Goal: Transaction & Acquisition: Subscribe to service/newsletter

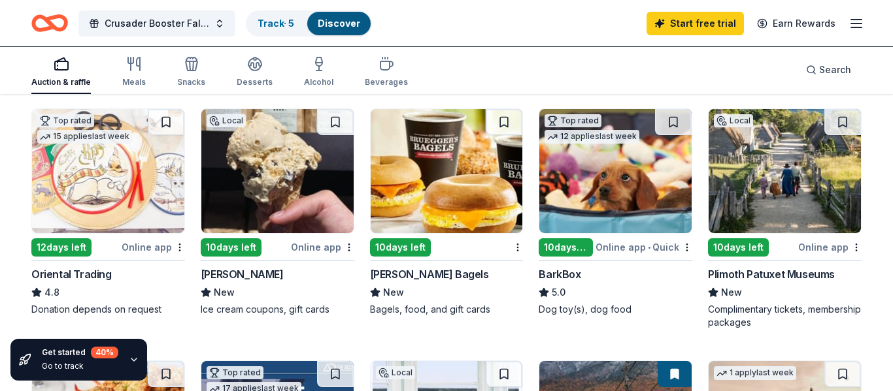
scroll to position [385, 0]
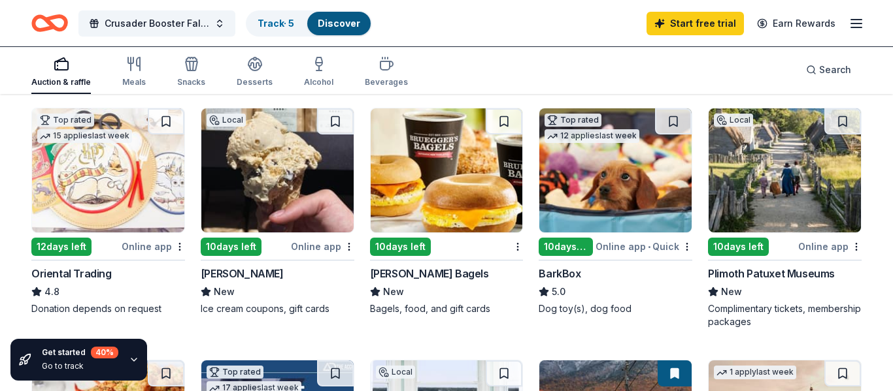
click at [242, 247] on div "10 days left" at bounding box center [231, 247] width 61 height 18
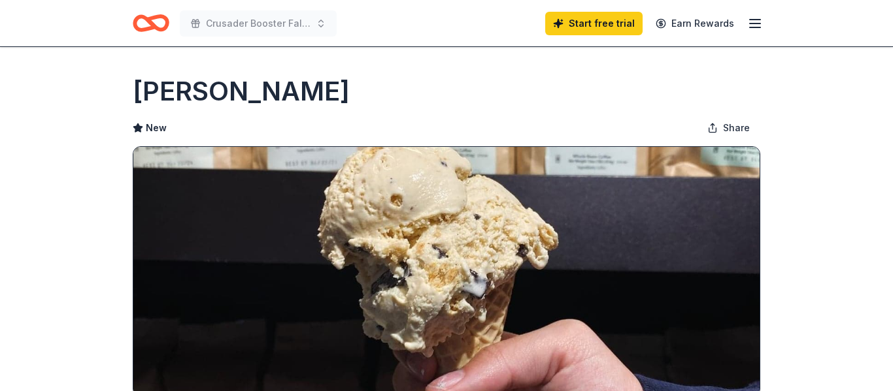
scroll to position [247, 0]
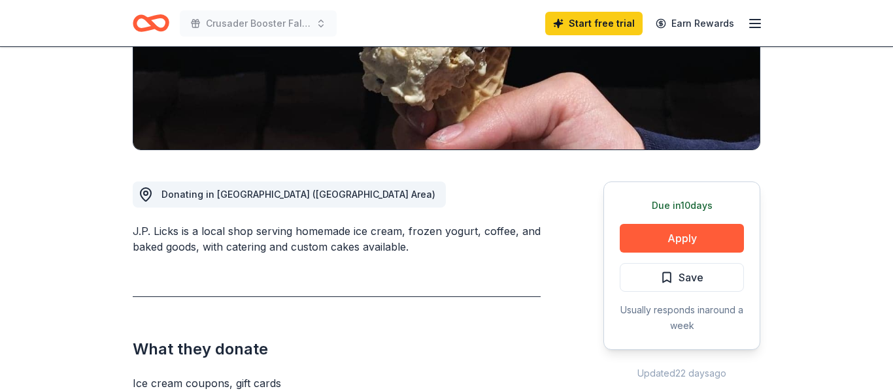
click at [674, 234] on button "Apply" at bounding box center [681, 238] width 124 height 29
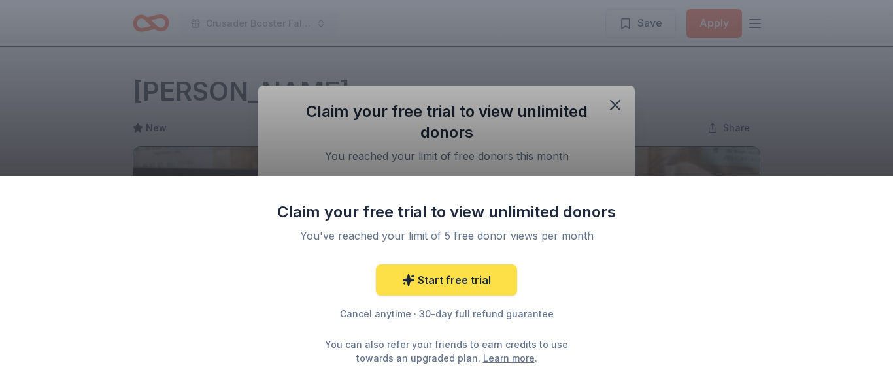
click at [490, 282] on link "Start free trial" at bounding box center [446, 280] width 141 height 31
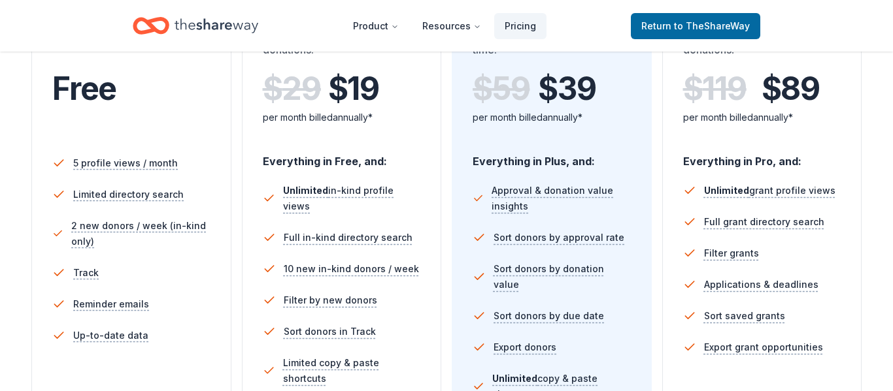
scroll to position [612, 0]
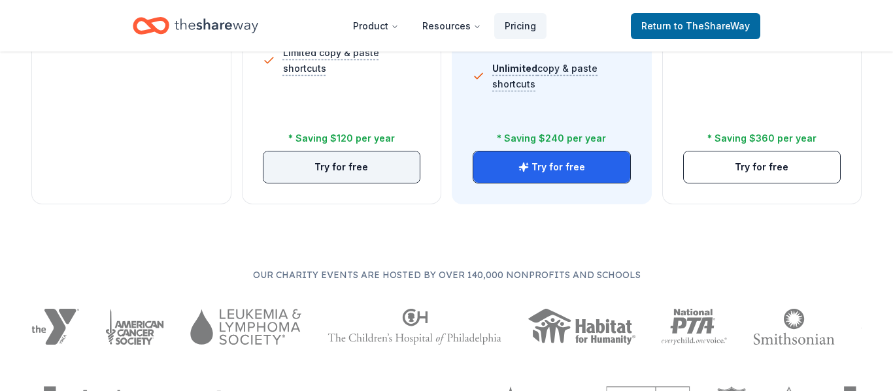
click at [364, 171] on button "Try for free" at bounding box center [341, 167] width 157 height 31
click at [344, 165] on button "Try for free" at bounding box center [341, 167] width 157 height 31
